Goal: Complete application form: Complete application form

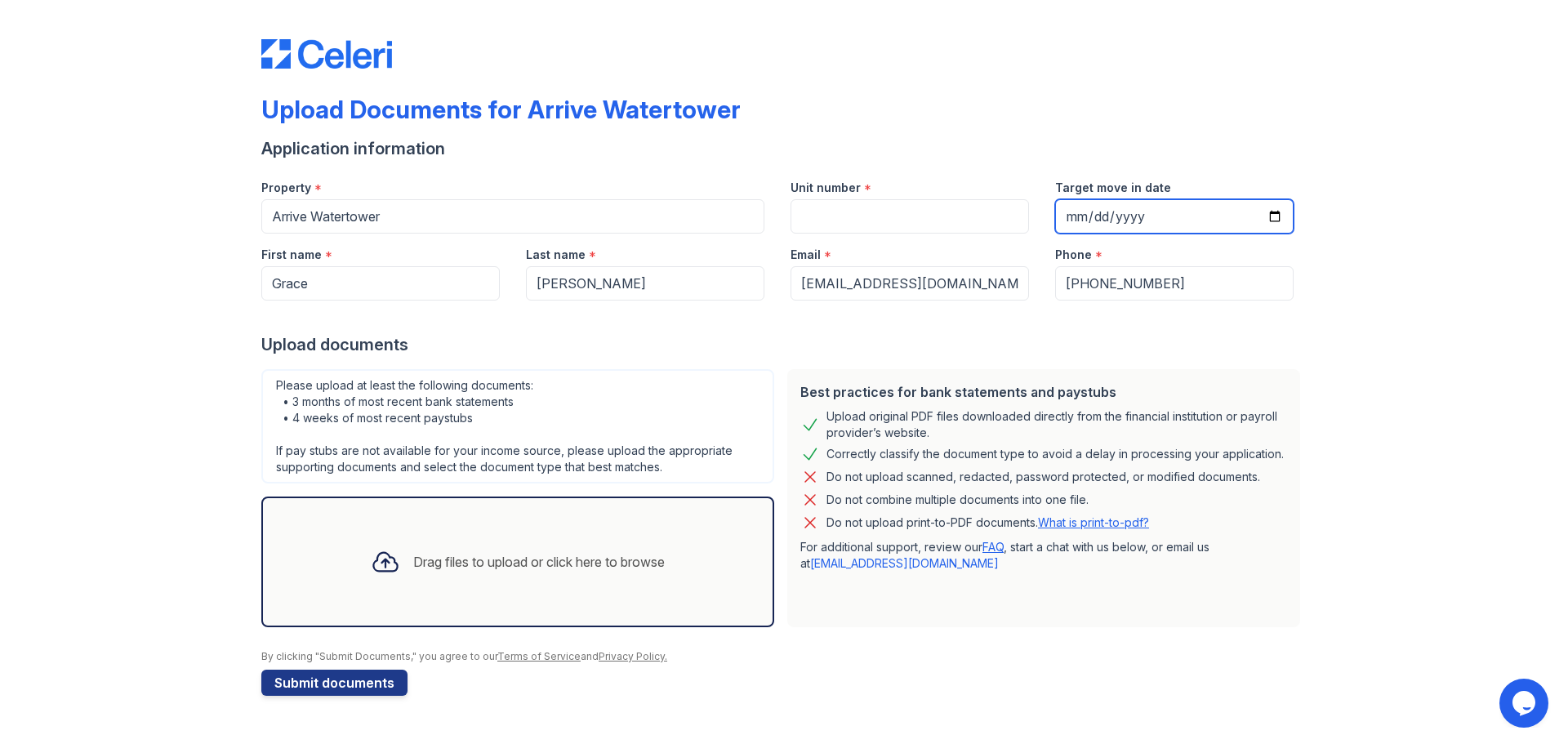
click at [1145, 218] on input "Target move in date" at bounding box center [1174, 217] width 238 height 34
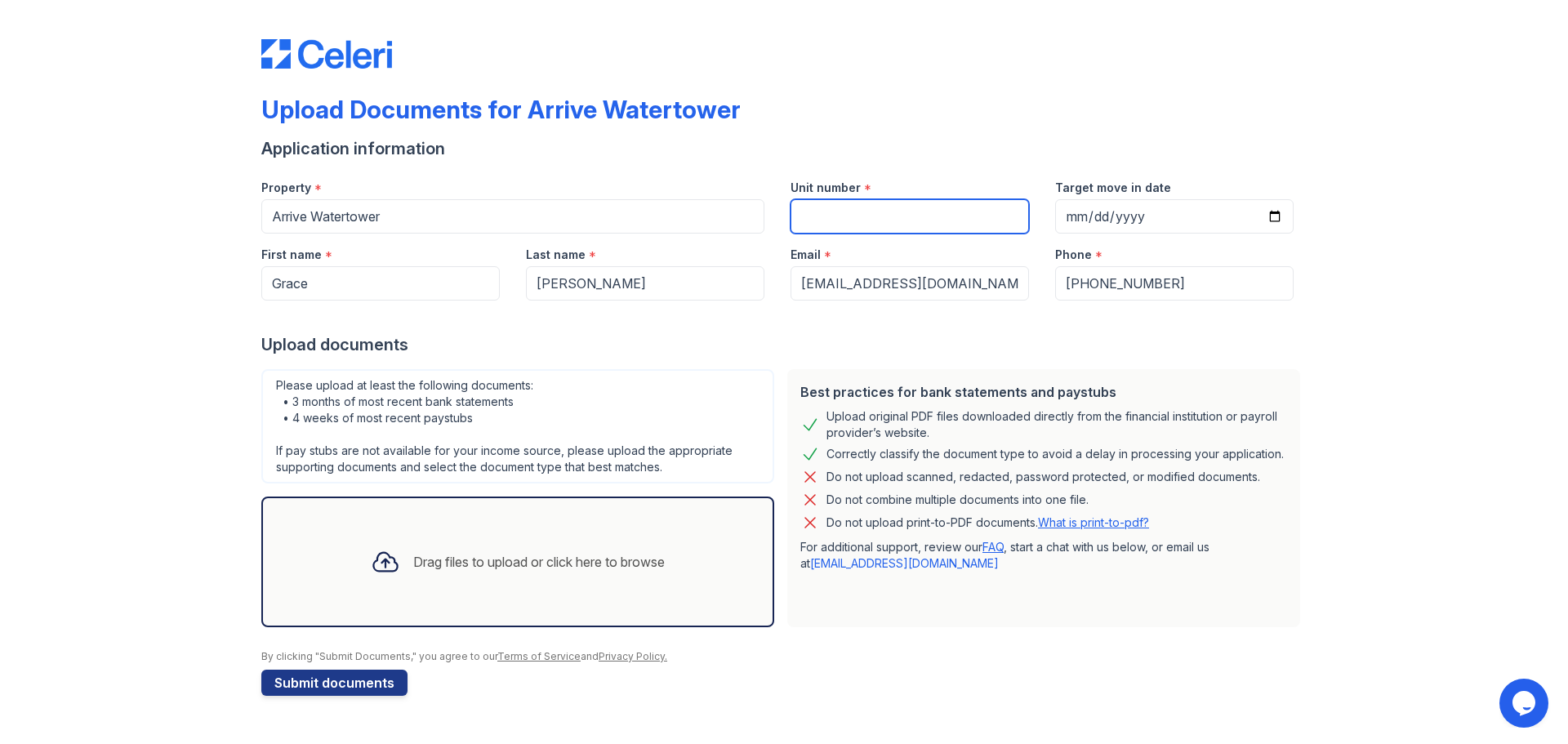
click at [968, 212] on input "Unit number" at bounding box center [910, 217] width 238 height 34
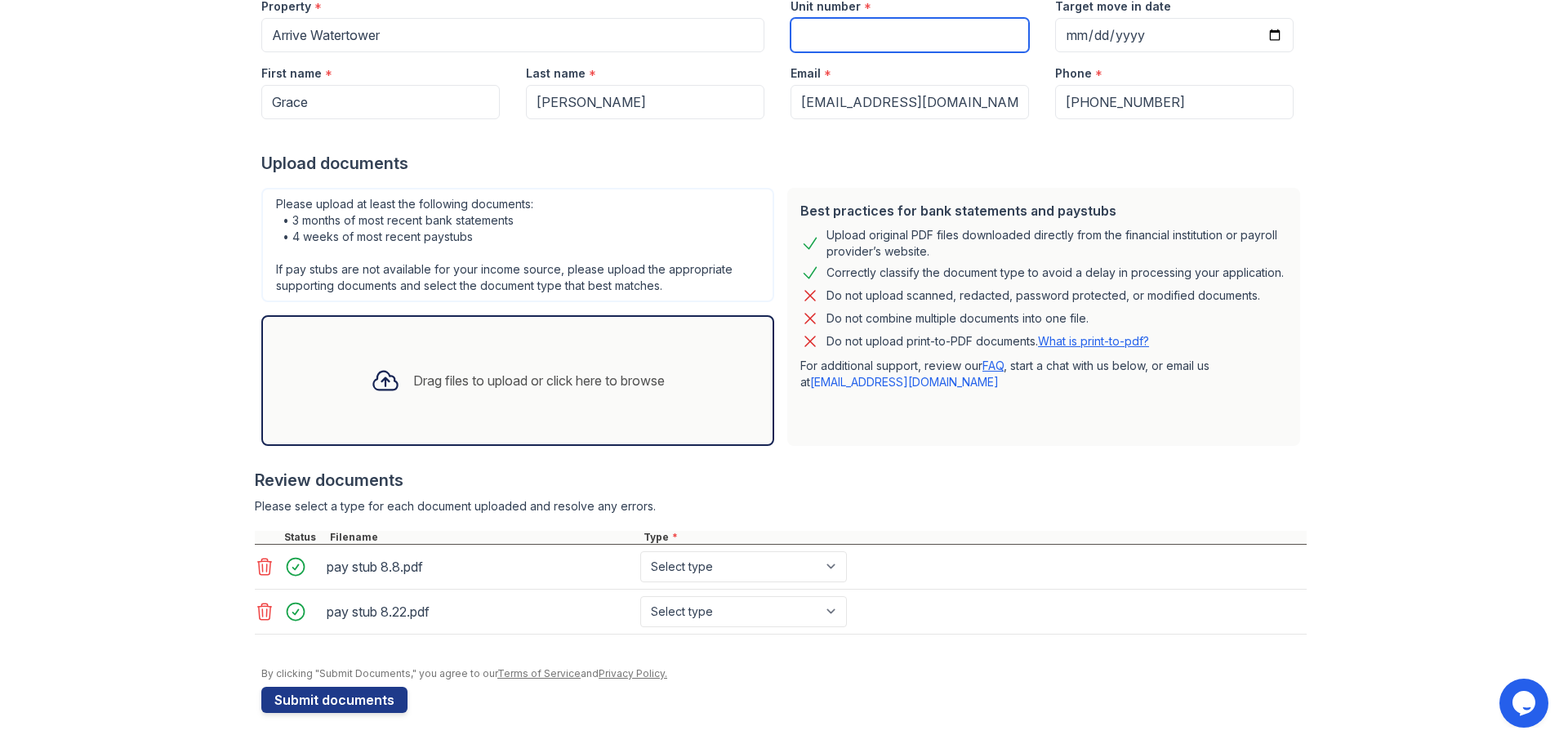
scroll to position [183, 0]
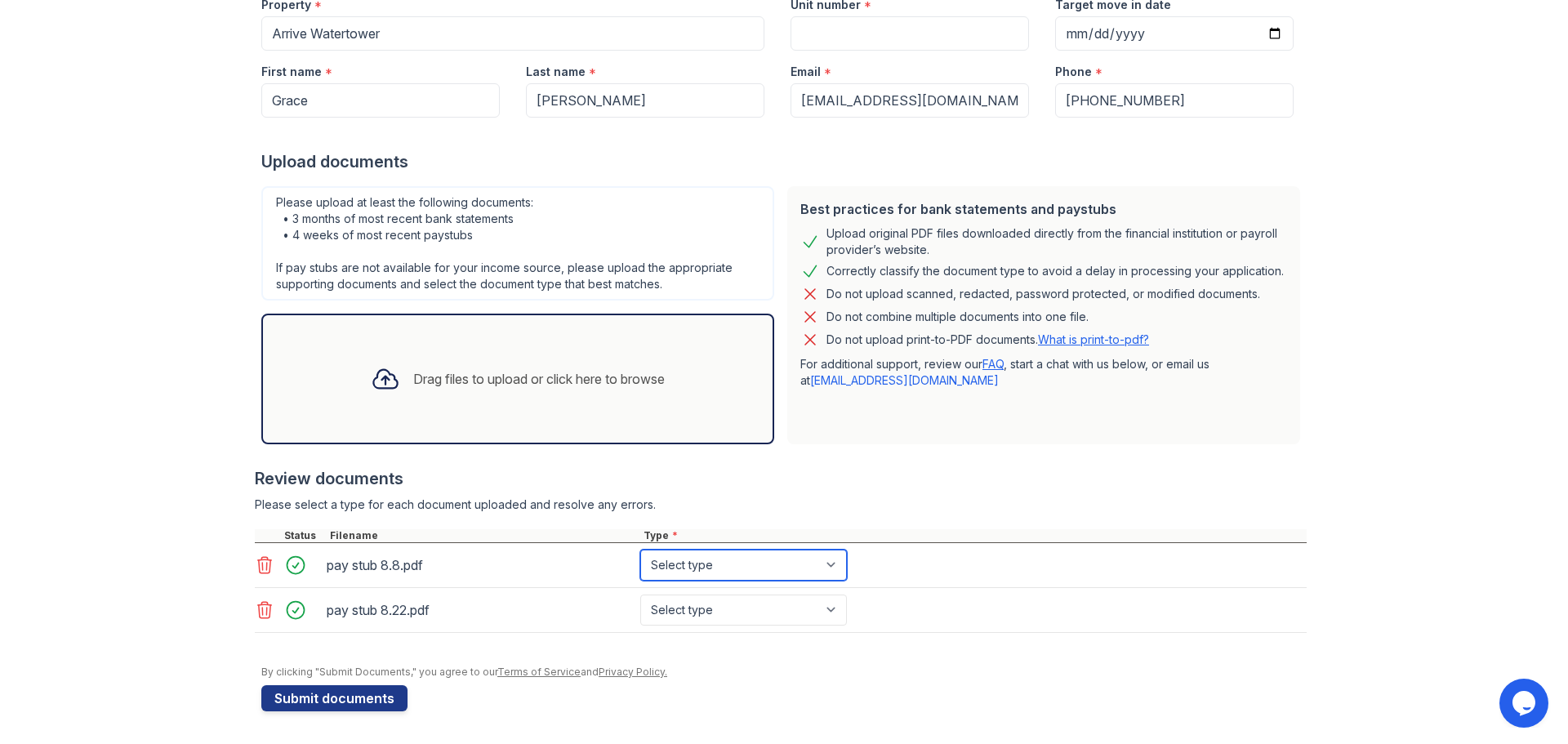
click at [780, 573] on select "Select type Paystub Bank Statement Offer Letter Tax Documents Benefit Award Let…" at bounding box center [744, 565] width 206 height 31
select select "paystub"
click at [641, 550] on select "Select type Paystub Bank Statement Offer Letter Tax Documents Benefit Award Let…" at bounding box center [744, 565] width 206 height 31
click at [748, 604] on select "Select type Paystub Bank Statement Offer Letter Tax Documents Benefit Award Let…" at bounding box center [744, 610] width 206 height 31
select select "paystub"
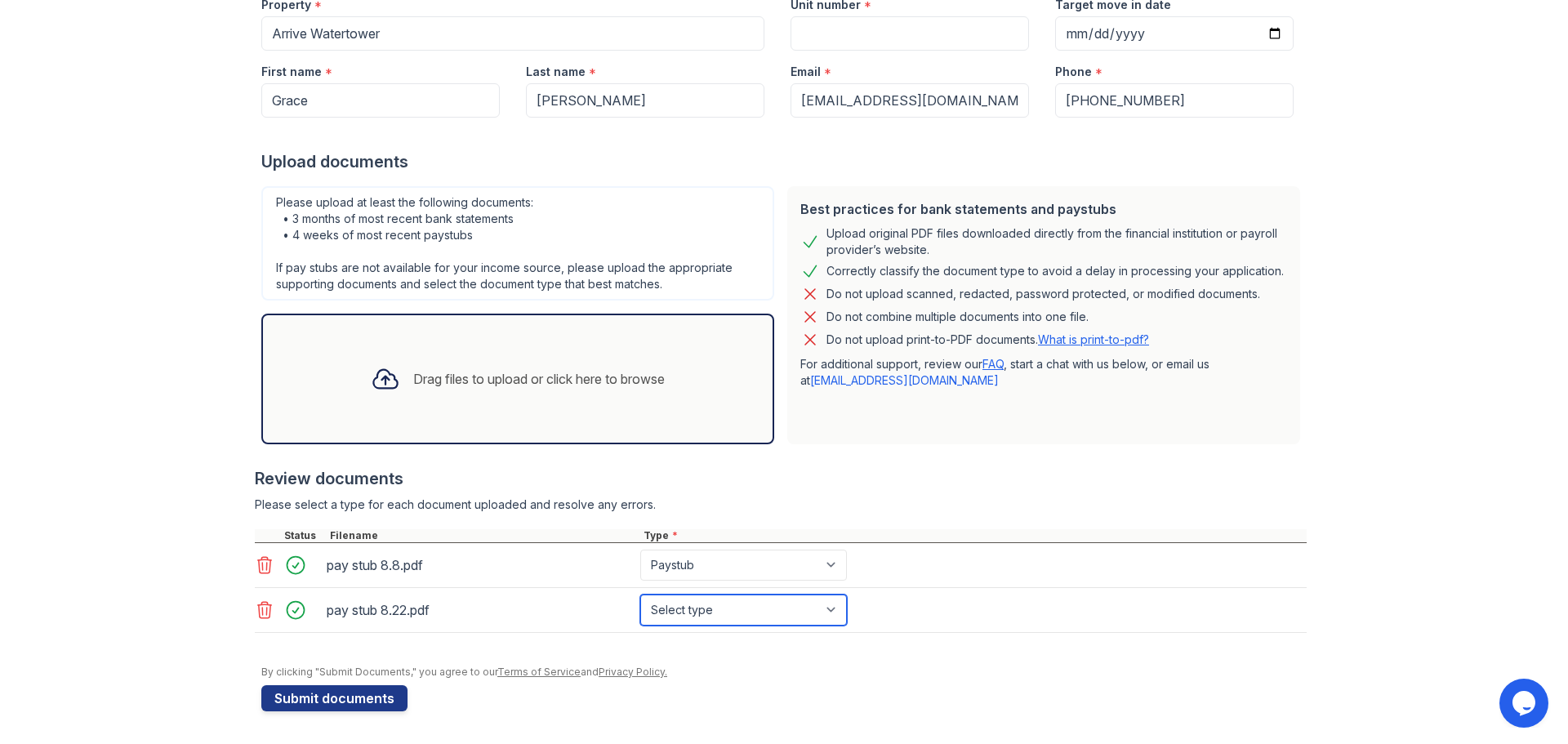
click at [641, 594] on select "Select type Paystub Bank Statement Offer Letter Tax Documents Benefit Award Let…" at bounding box center [744, 610] width 206 height 31
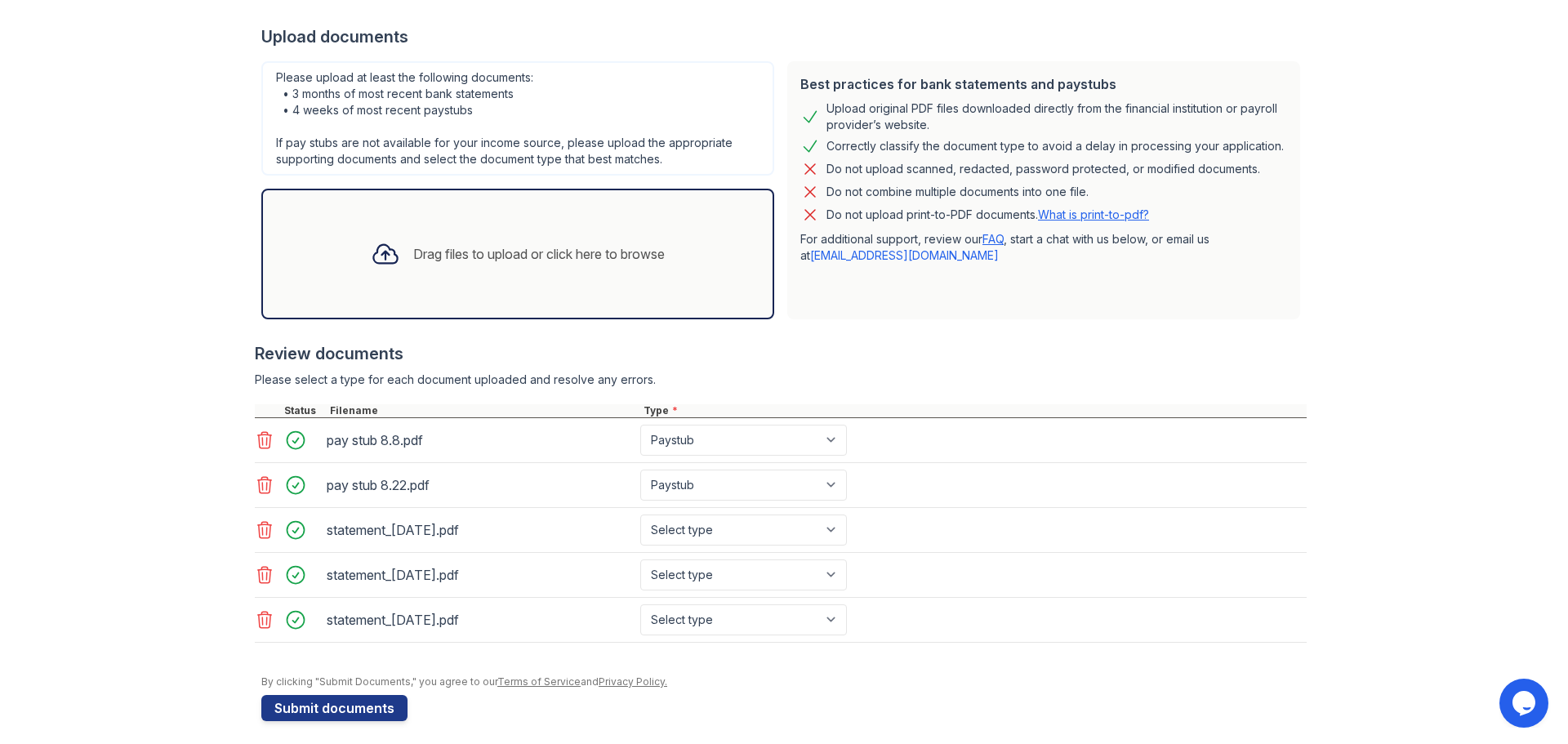
scroll to position [318, 0]
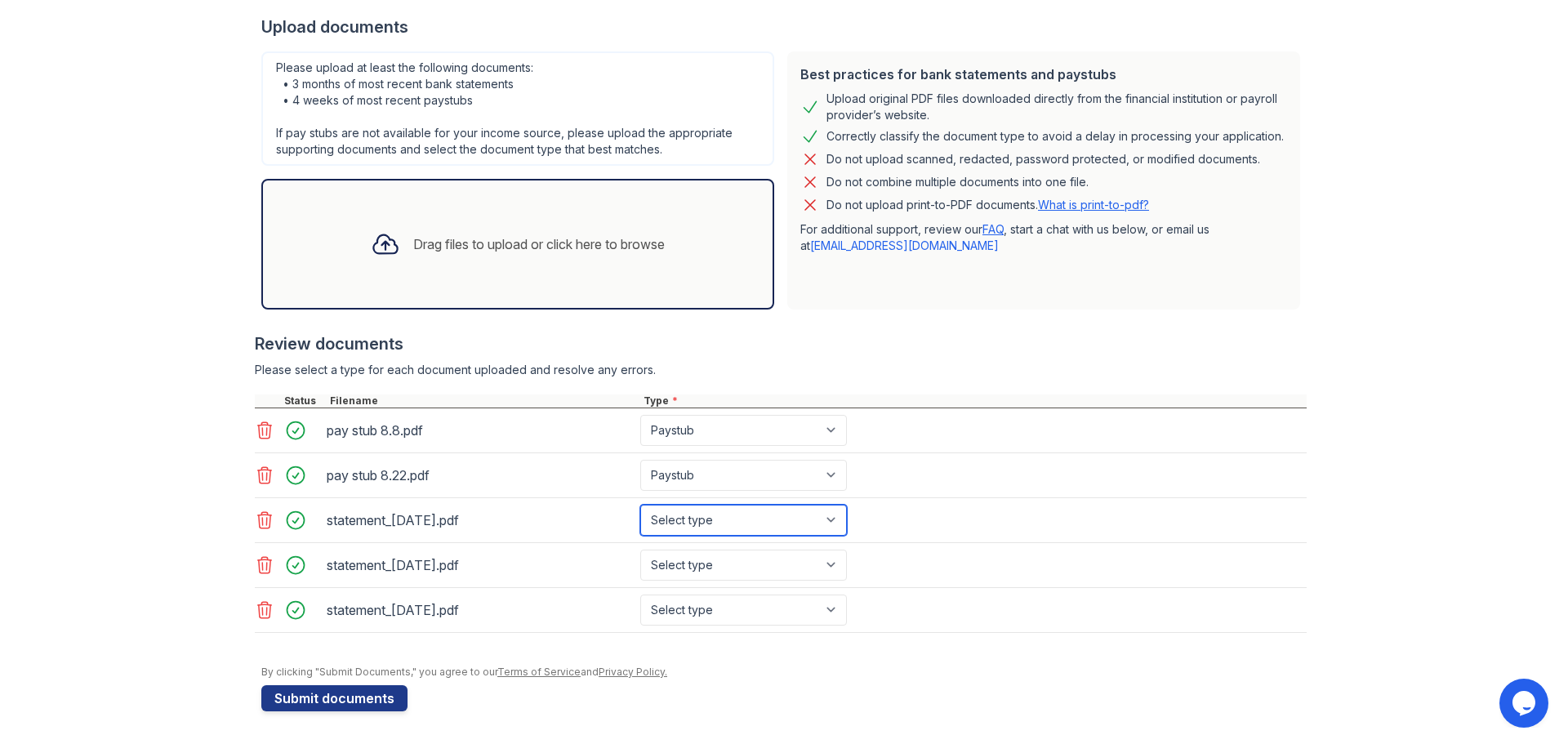
click at [696, 519] on select "Select type Paystub Bank Statement Offer Letter Tax Documents Benefit Award Let…" at bounding box center [744, 520] width 206 height 31
select select "bank_statement"
click at [641, 505] on select "Select type Paystub Bank Statement Offer Letter Tax Documents Benefit Award Let…" at bounding box center [744, 520] width 206 height 31
drag, startPoint x: 717, startPoint y: 551, endPoint x: 714, endPoint y: 560, distance: 9.5
click at [717, 551] on select "Select type Paystub Bank Statement Offer Letter Tax Documents Benefit Award Let…" at bounding box center [744, 565] width 206 height 31
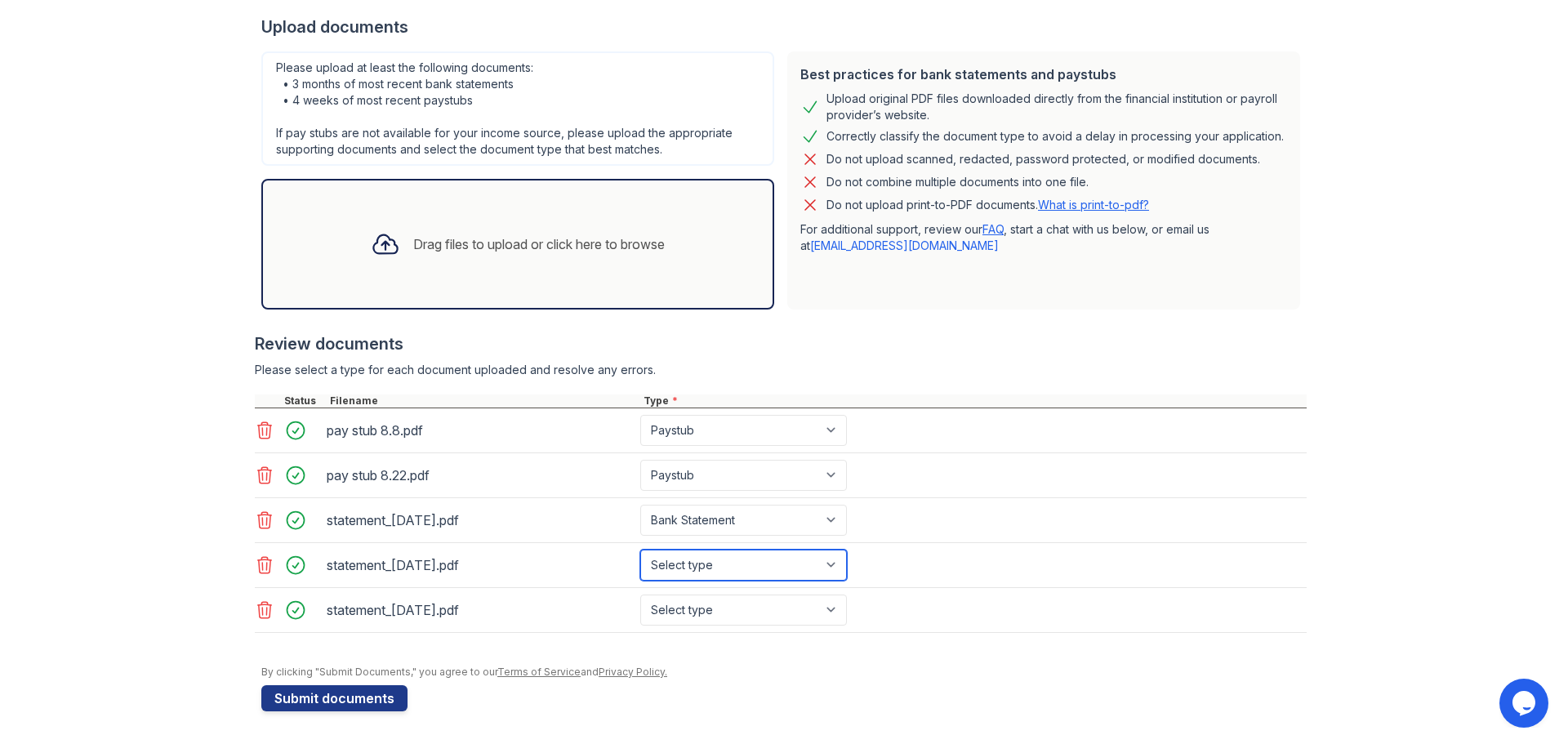
select select "bank_statement"
click at [641, 550] on select "Select type Paystub Bank Statement Offer Letter Tax Documents Benefit Award Let…" at bounding box center [744, 565] width 206 height 31
click at [696, 611] on select "Select type Paystub Bank Statement Offer Letter Tax Documents Benefit Award Let…" at bounding box center [744, 610] width 206 height 31
select select "bank_statement"
click at [641, 594] on select "Select type Paystub Bank Statement Offer Letter Tax Documents Benefit Award Let…" at bounding box center [744, 610] width 206 height 31
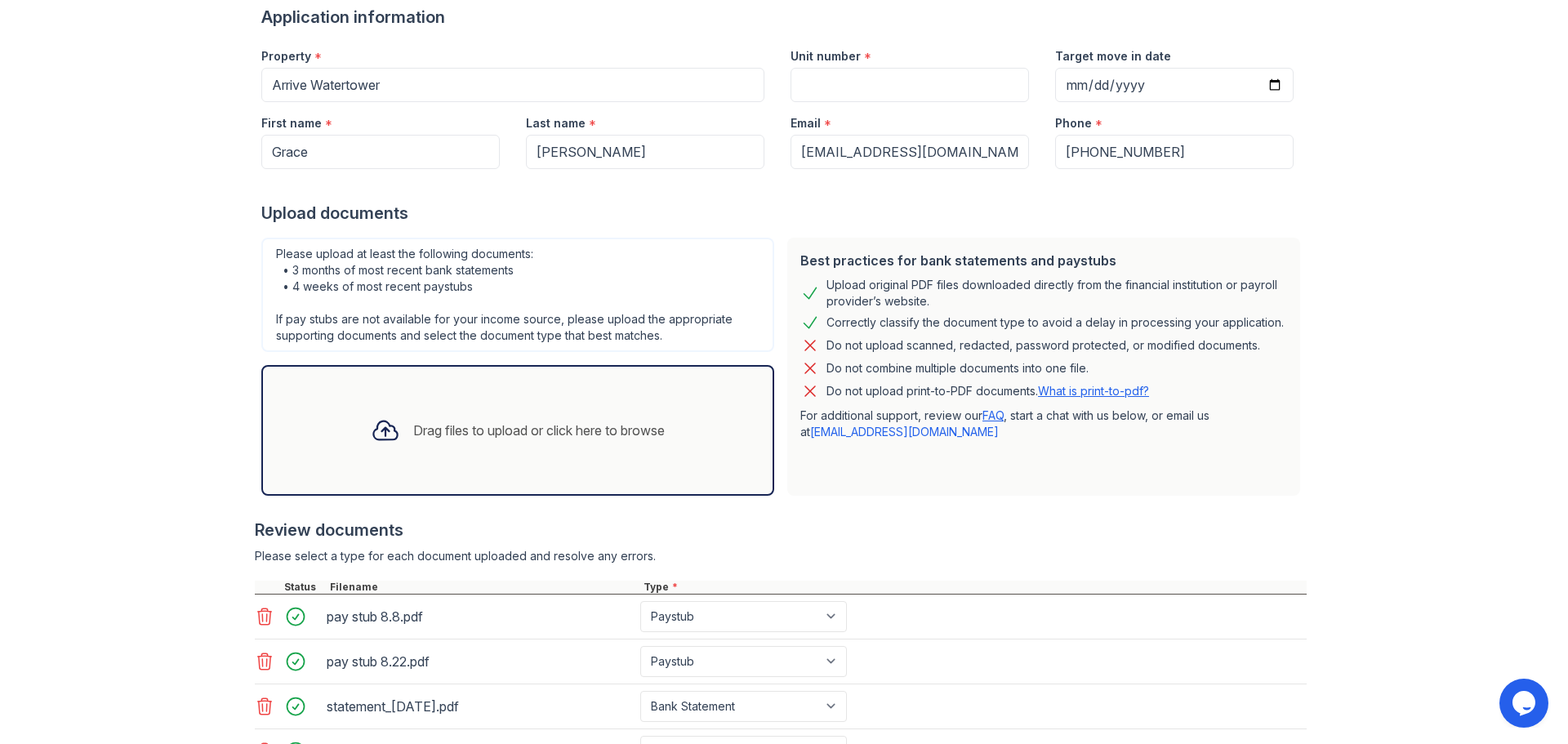
scroll to position [0, 0]
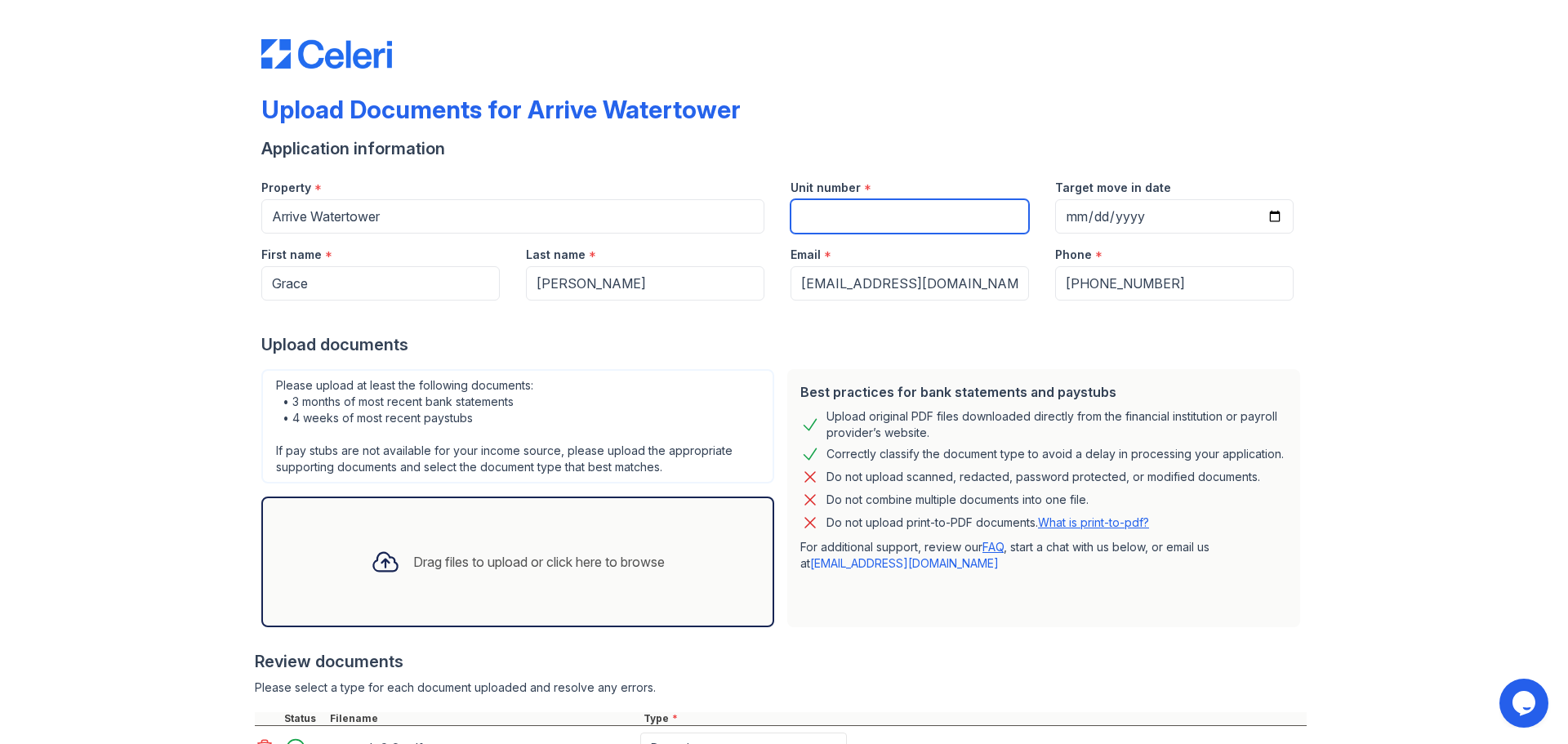
click at [869, 224] on input "Unit number" at bounding box center [910, 217] width 238 height 34
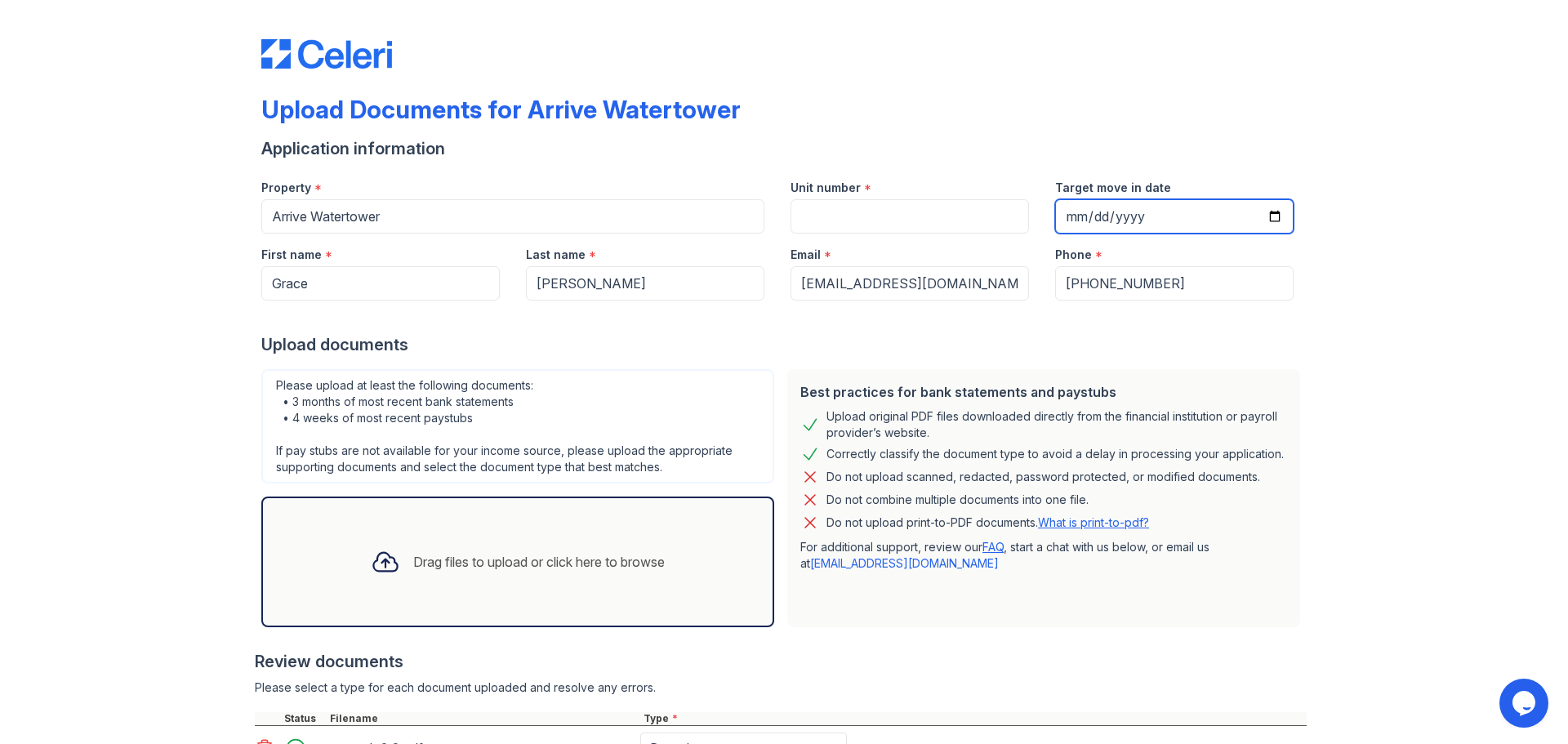
click at [1112, 212] on input "Target move in date" at bounding box center [1174, 217] width 238 height 34
click at [1351, 270] on div "Upload Documents for Arrive Watertower Application information Property * Arriv…" at bounding box center [784, 531] width 1516 height 1062
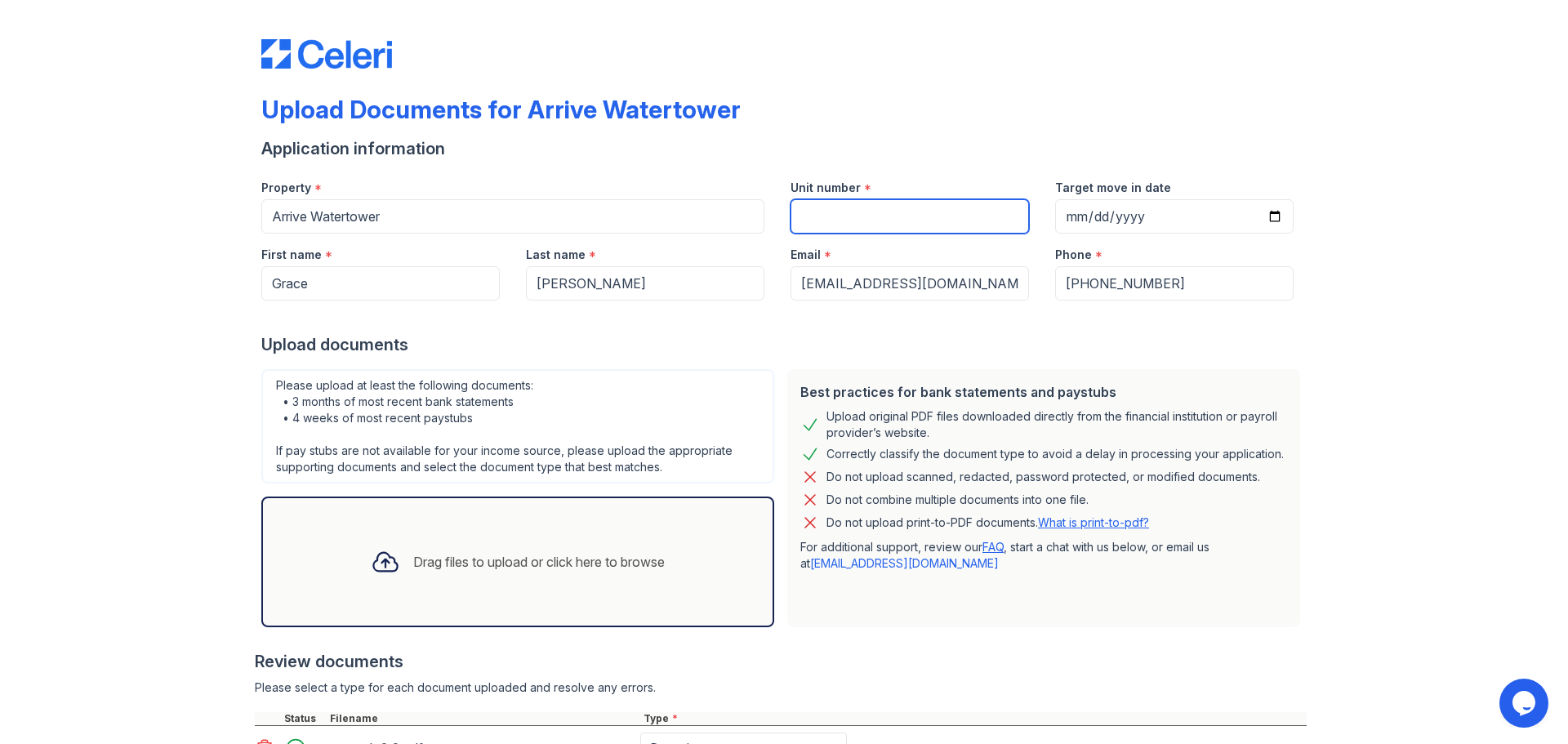
click at [837, 212] on input "Unit number" at bounding box center [910, 217] width 238 height 34
click at [899, 212] on input "Unit number" at bounding box center [910, 217] width 238 height 34
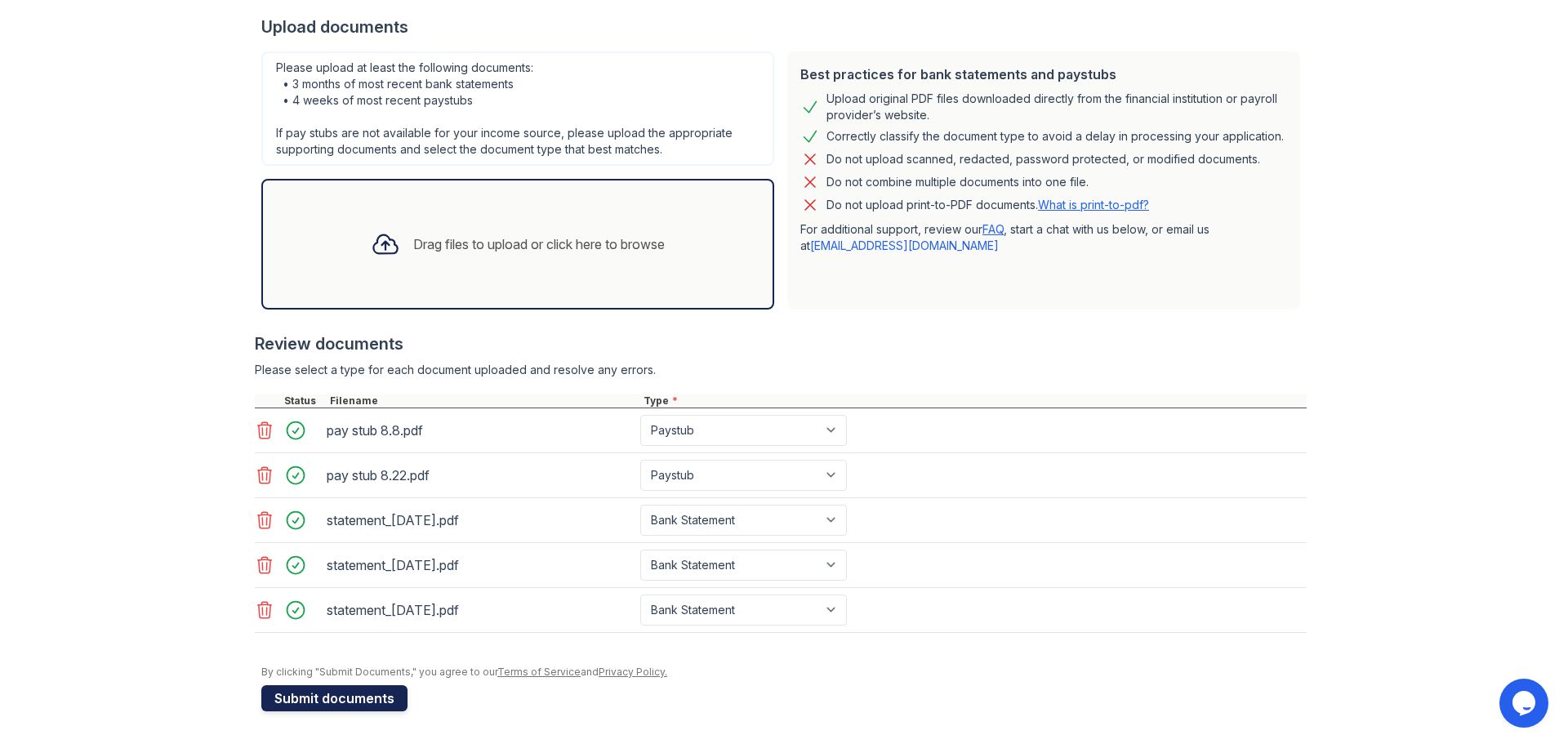
type input "2108"
click at [351, 696] on button "Submit documents" at bounding box center [334, 699] width 147 height 27
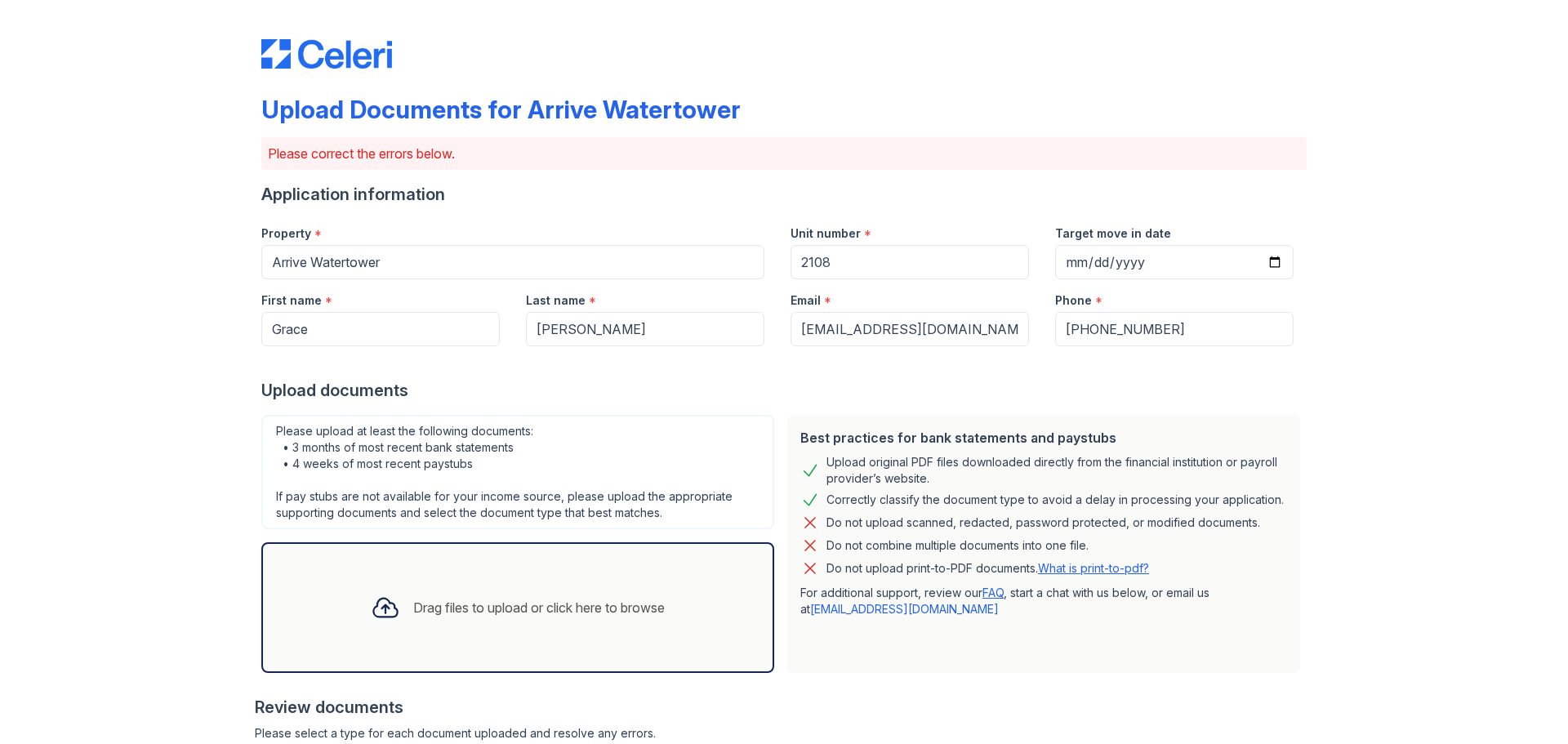
scroll to position [380, 0]
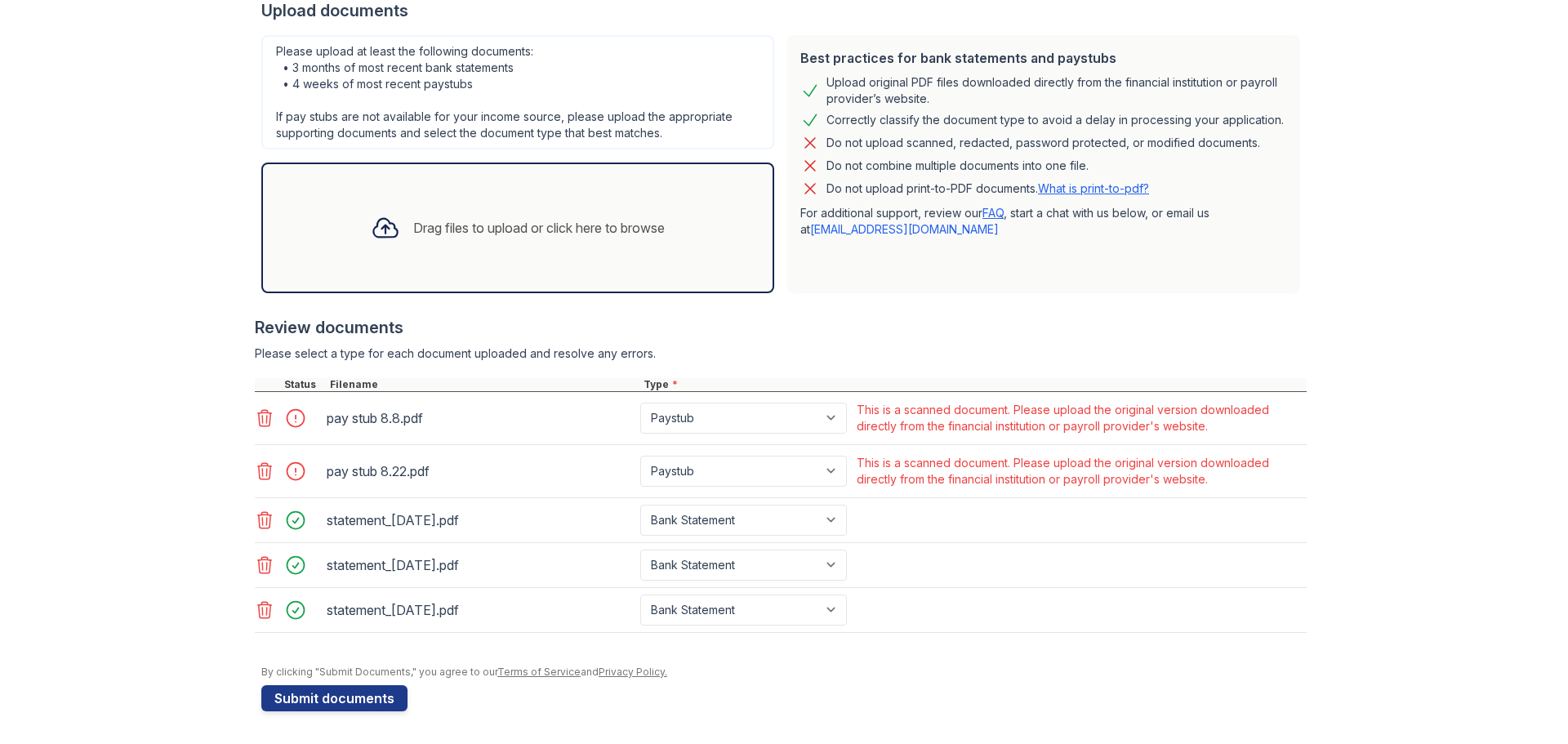
click at [954, 455] on div "This is a scanned document. Please upload the original version downloaded direc…" at bounding box center [1081, 471] width 447 height 33
click at [1013, 476] on div "This is a scanned document. Please upload the original version downloaded direc…" at bounding box center [1081, 471] width 447 height 33
click at [261, 421] on icon at bounding box center [264, 418] width 20 height 20
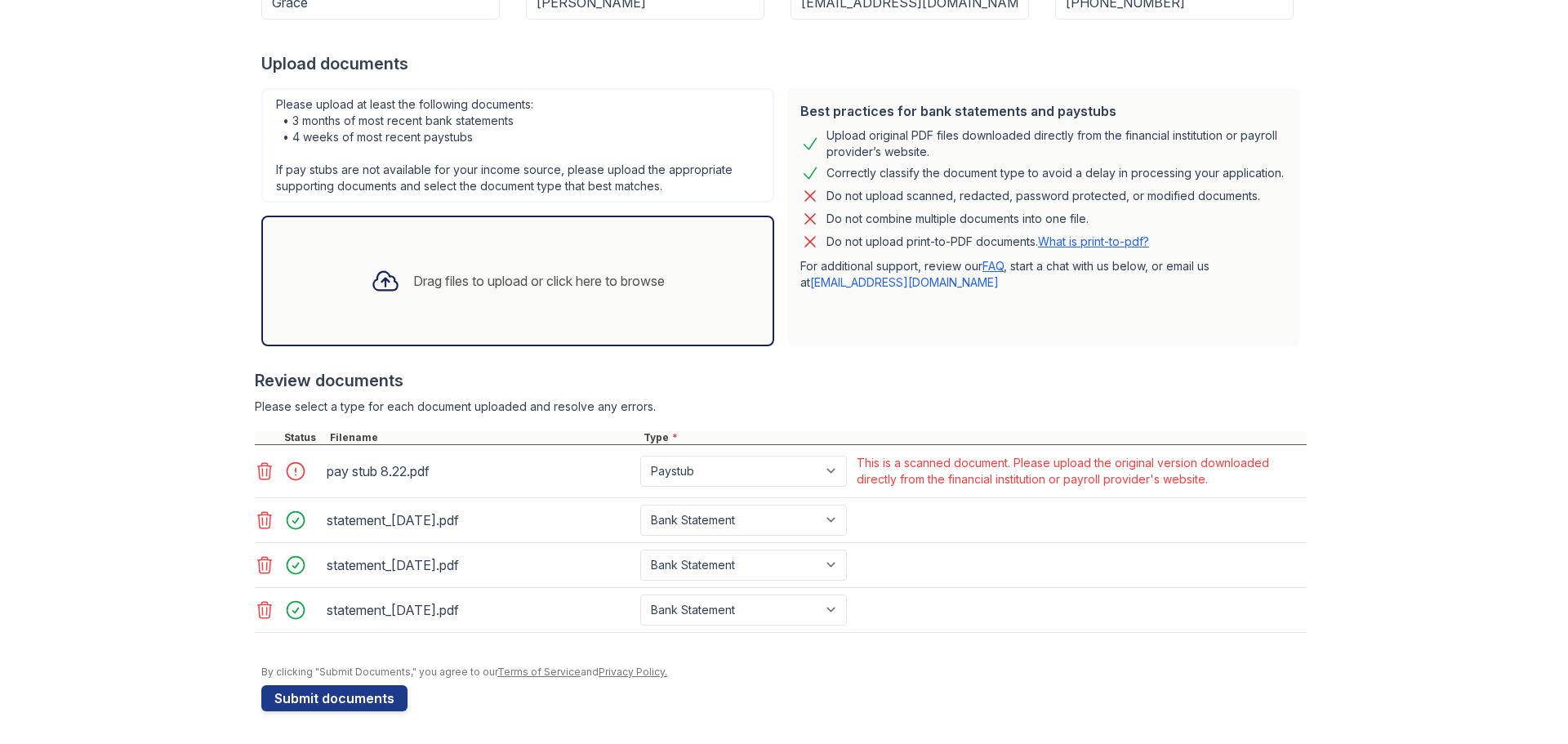
click at [255, 469] on icon at bounding box center [264, 471] width 20 height 20
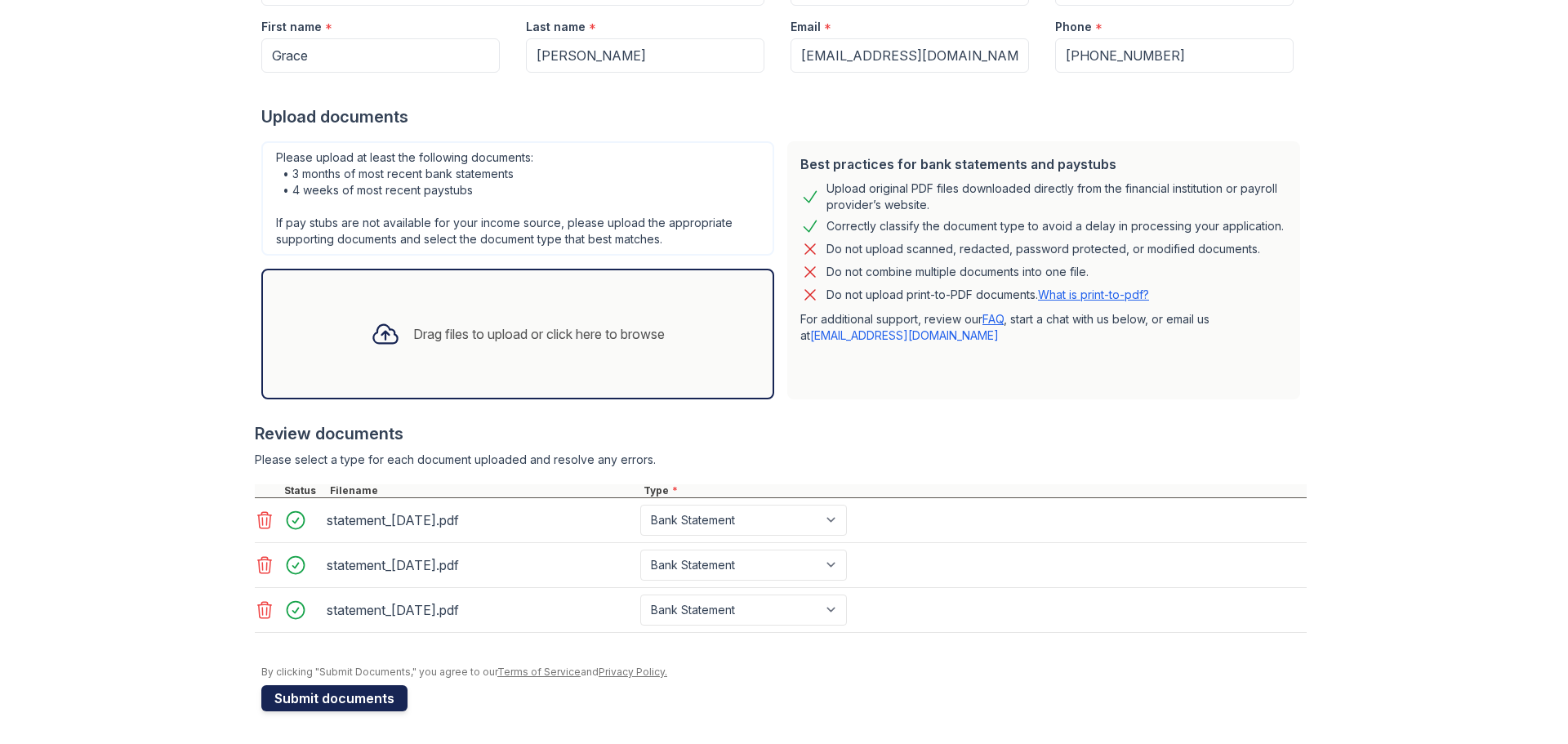
click at [335, 700] on button "Submit documents" at bounding box center [334, 699] width 147 height 27
